Goal: Task Accomplishment & Management: Manage account settings

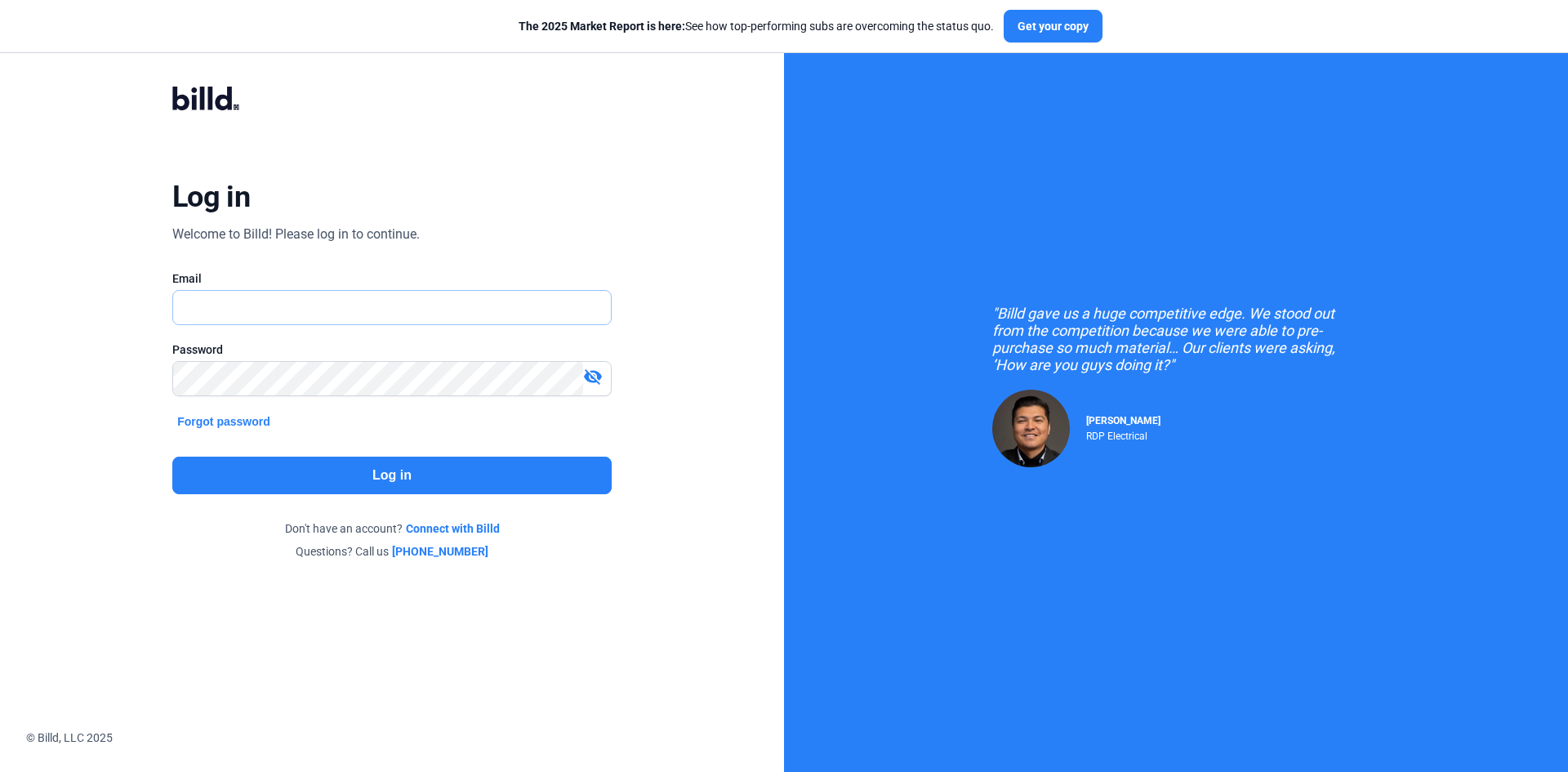
type input "[EMAIL_ADDRESS][DOMAIN_NAME]"
click at [350, 479] on button "Log in" at bounding box center [392, 476] width 440 height 38
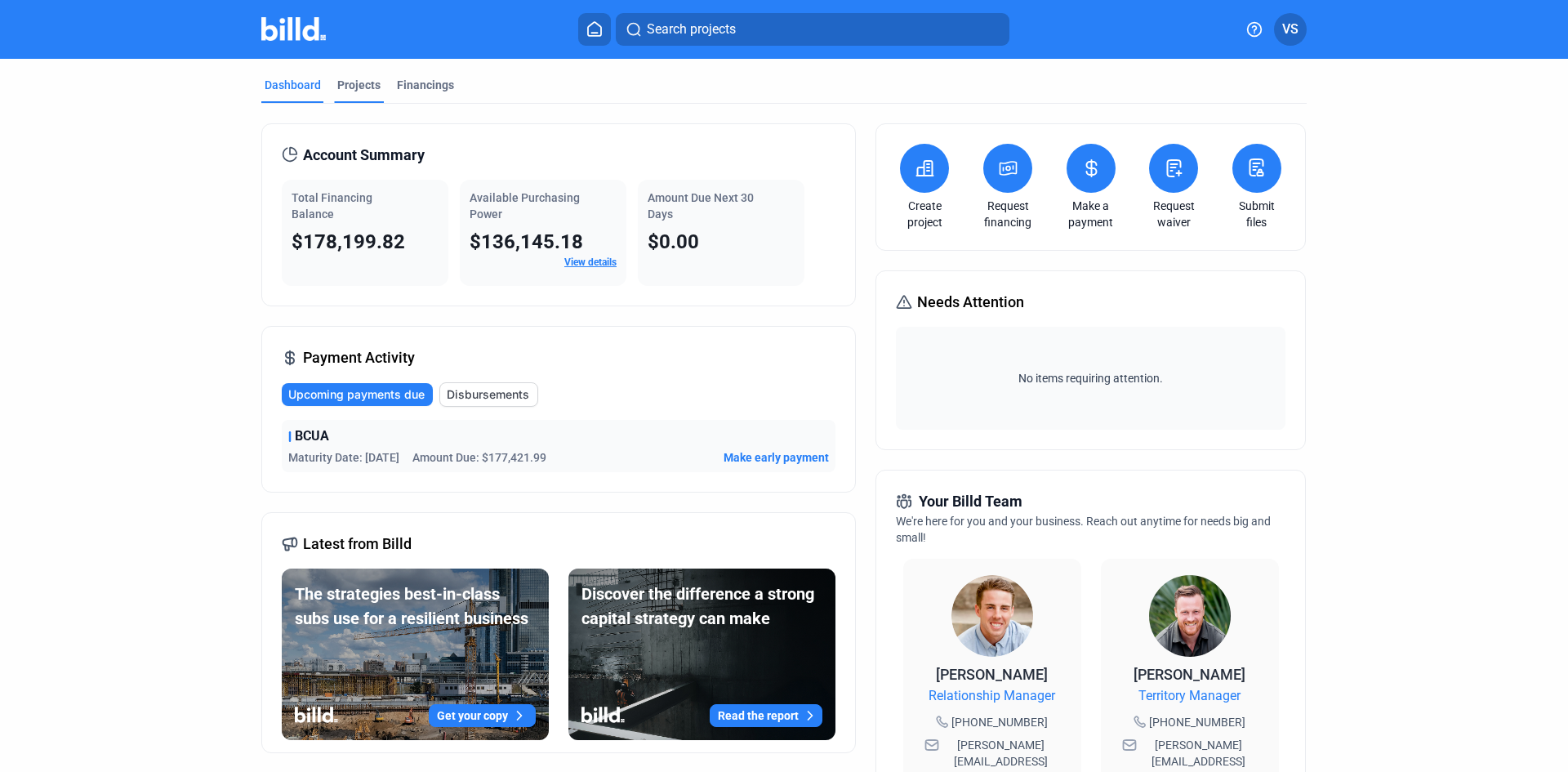
click at [342, 87] on div "Projects" at bounding box center [359, 84] width 44 height 16
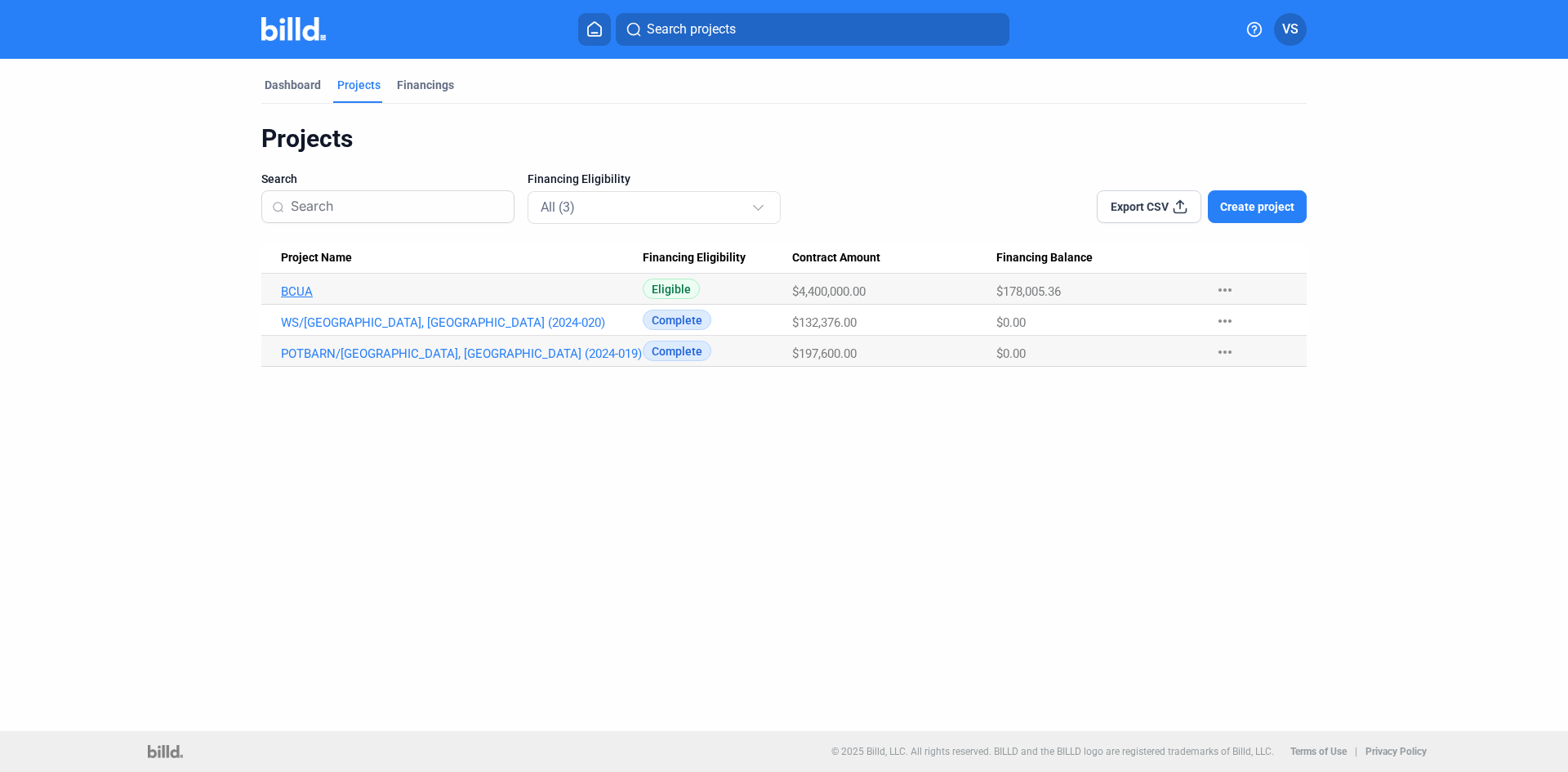
click at [294, 287] on link "BCUA" at bounding box center [462, 291] width 362 height 15
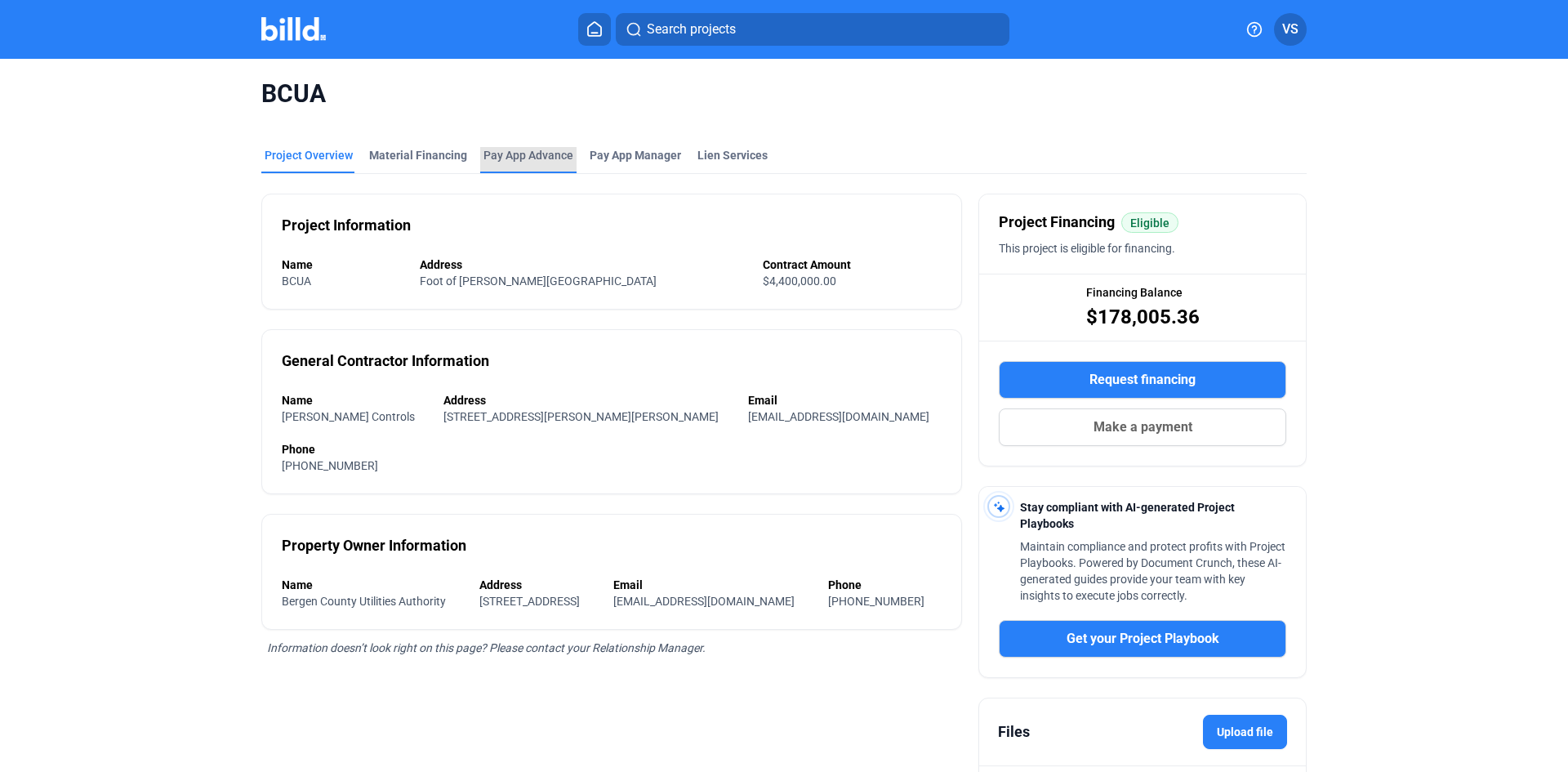
click at [533, 154] on div "Pay App Advance" at bounding box center [528, 155] width 90 height 16
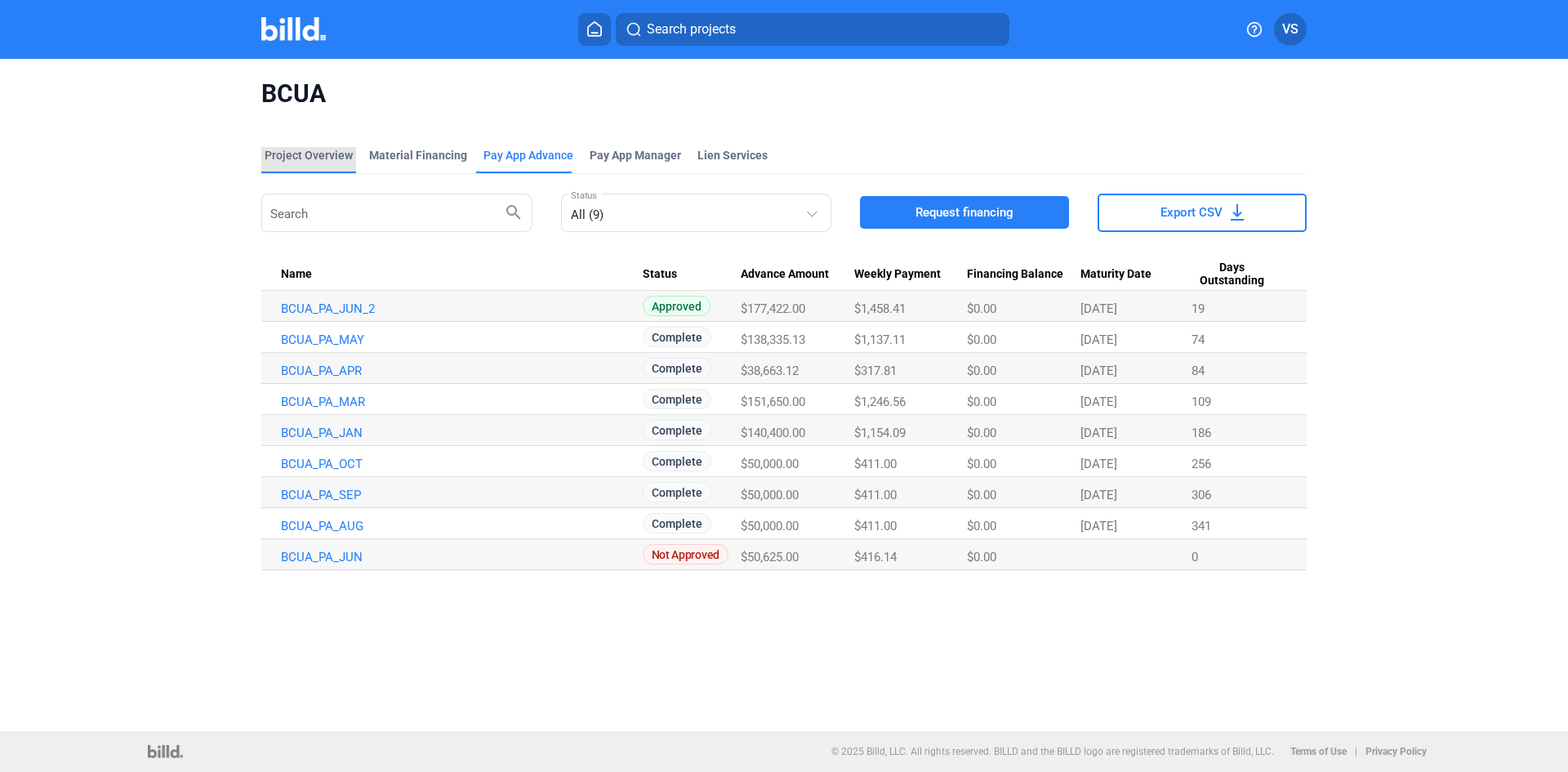
click at [285, 149] on div "Project Overview" at bounding box center [308, 155] width 88 height 16
